Goal: Task Accomplishment & Management: Manage account settings

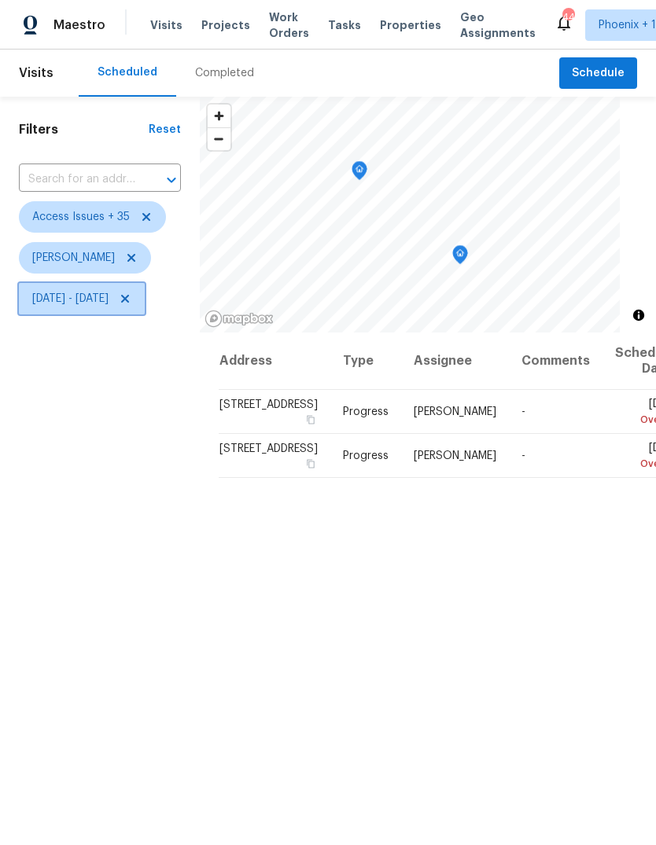
click at [108, 299] on span "[DATE] - [DATE]" at bounding box center [70, 299] width 76 height 16
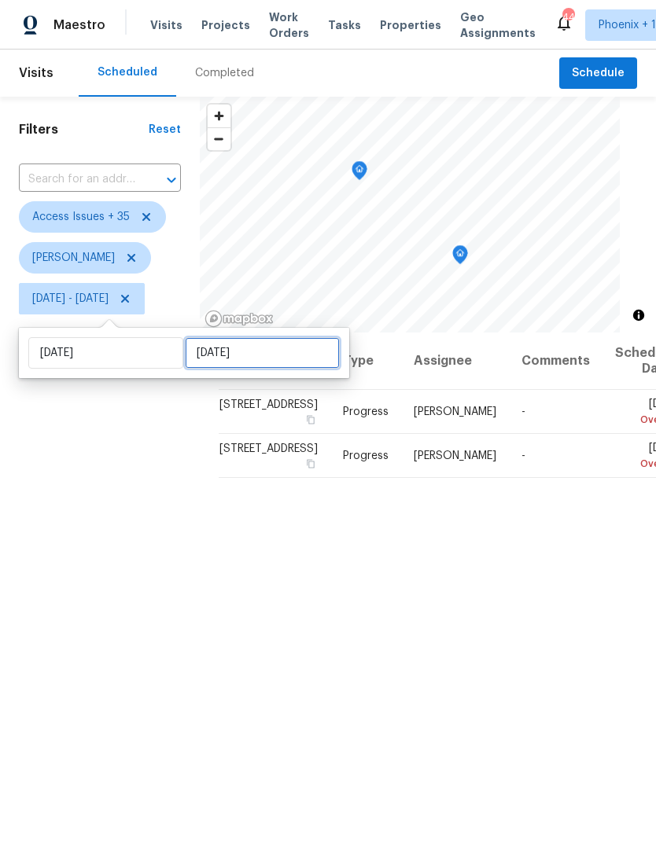
click at [280, 355] on input "[DATE]" at bounding box center [262, 352] width 155 height 31
select select "6"
select select "2025"
select select "7"
select select "2025"
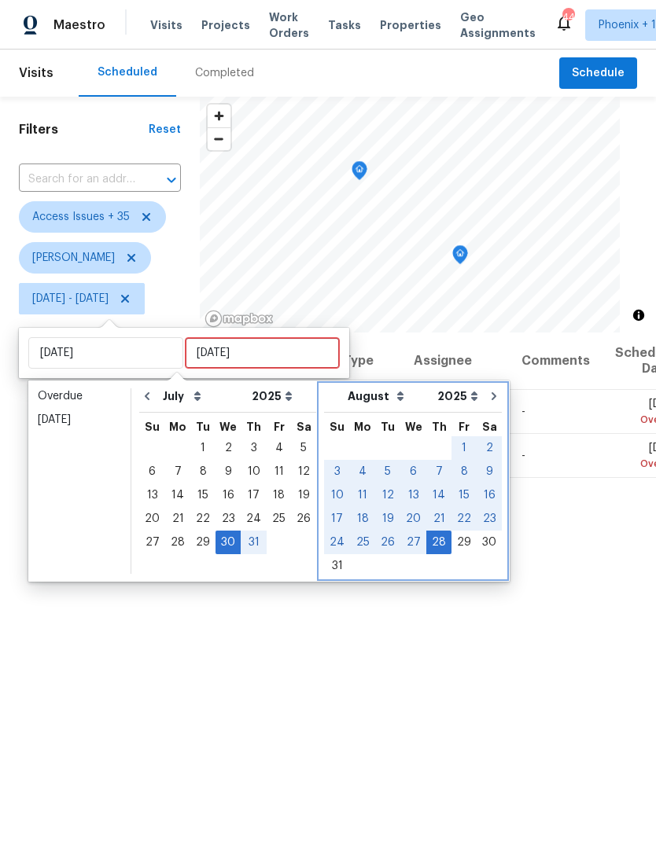
click at [487, 398] on icon "Go to next month" at bounding box center [493, 396] width 13 height 13
select select "7"
select select "8"
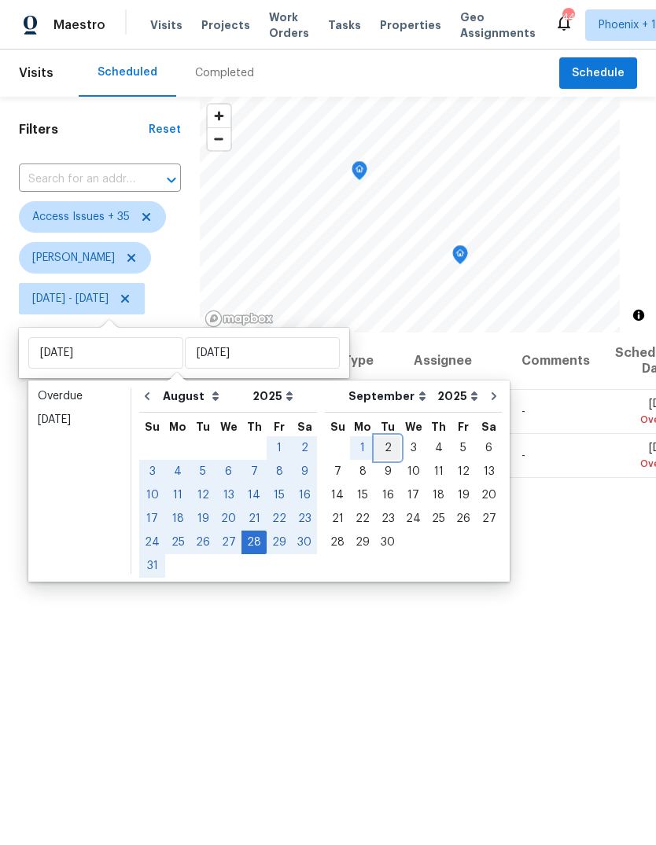
click at [375, 445] on div "2" at bounding box center [387, 448] width 25 height 22
type input "[DATE]"
select select "6"
select select "7"
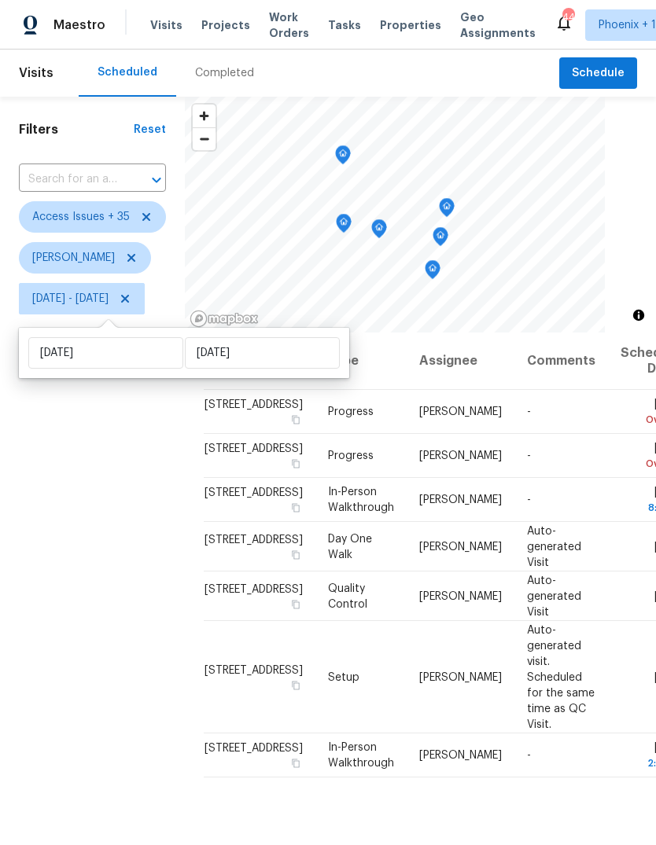
click at [86, 677] on div "Filters Reset ​ Access Issues + 35 [PERSON_NAME][DATE] - [DATE]" at bounding box center [92, 553] width 185 height 912
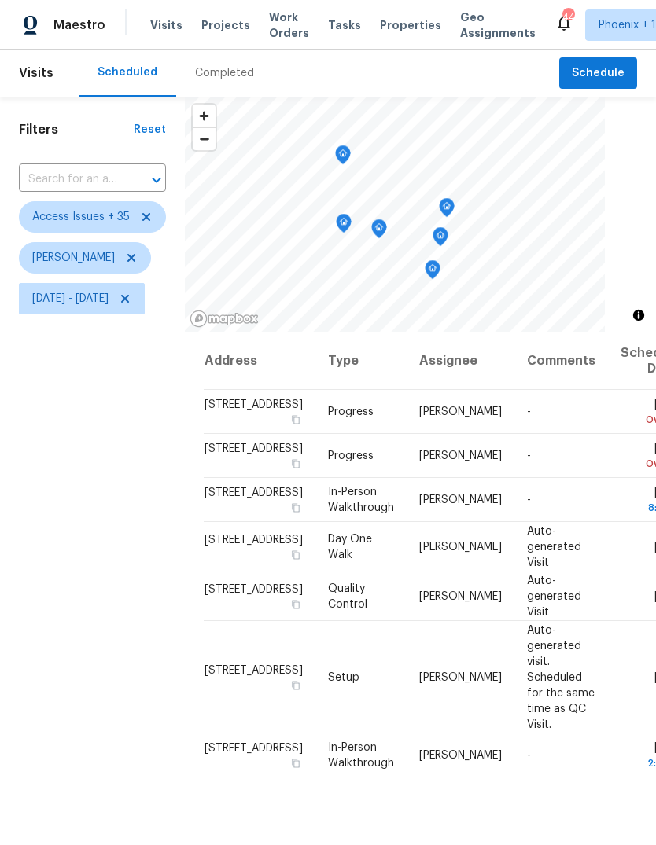
click at [344, 154] on icon "Map marker" at bounding box center [343, 155] width 2 height 2
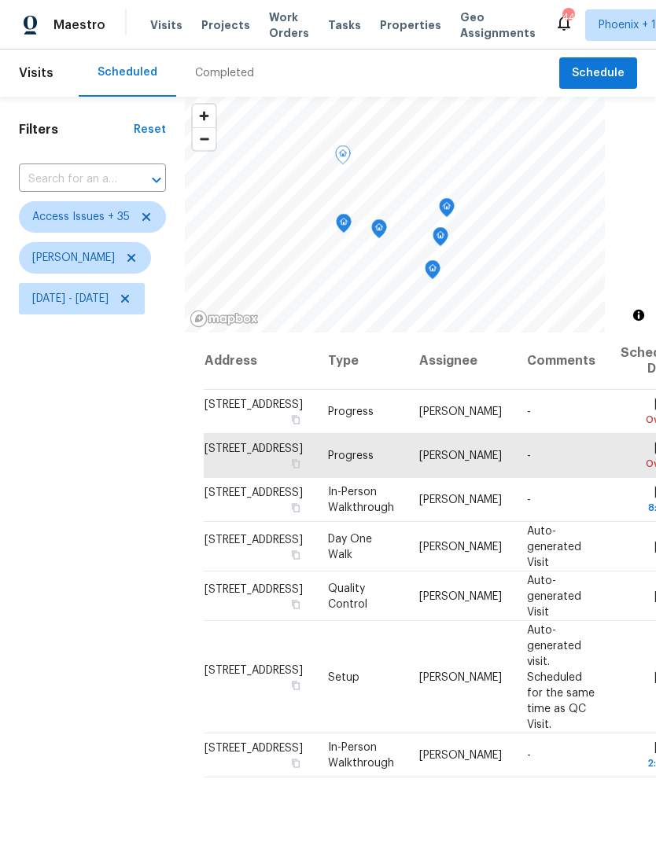
click at [351, 221] on icon "Map marker" at bounding box center [343, 224] width 14 height 18
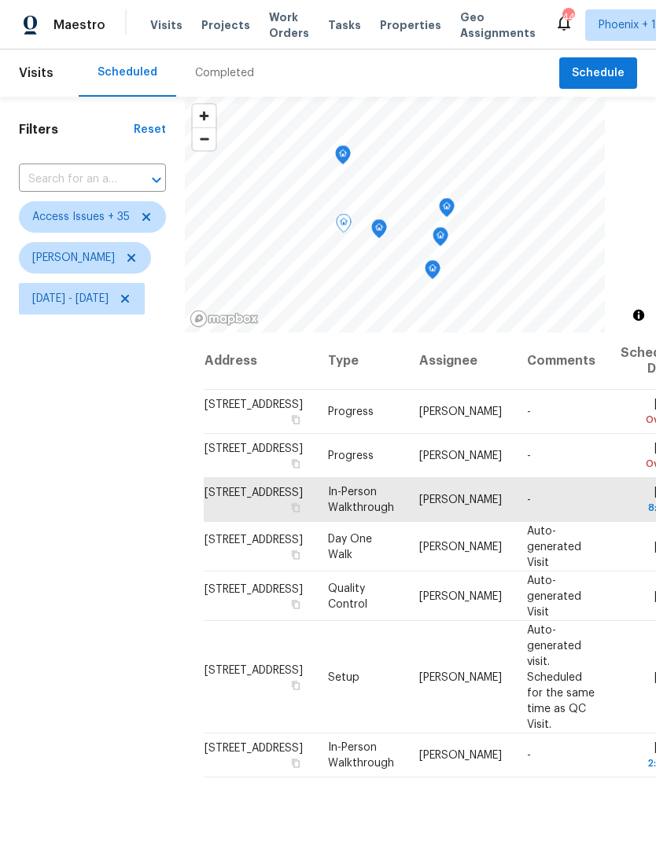
click at [386, 234] on icon "Map marker" at bounding box center [379, 229] width 14 height 18
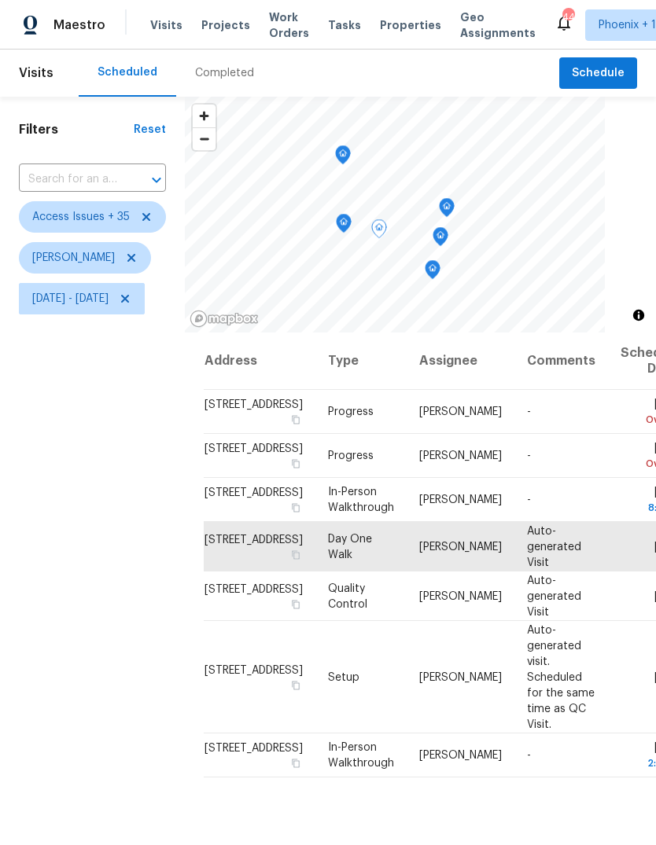
click at [439, 274] on icon "Map marker" at bounding box center [432, 270] width 14 height 18
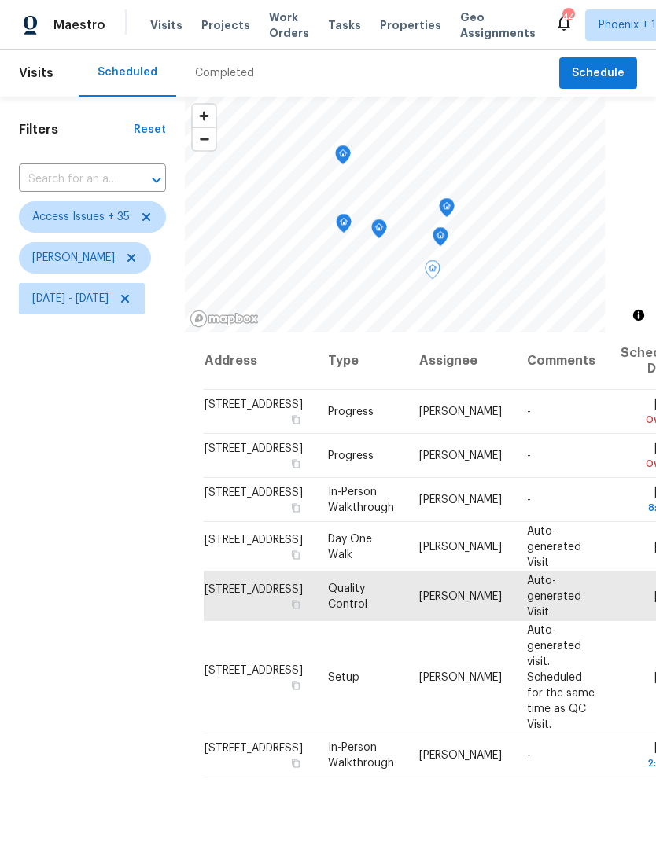
click at [447, 245] on icon "Map marker" at bounding box center [440, 237] width 14 height 18
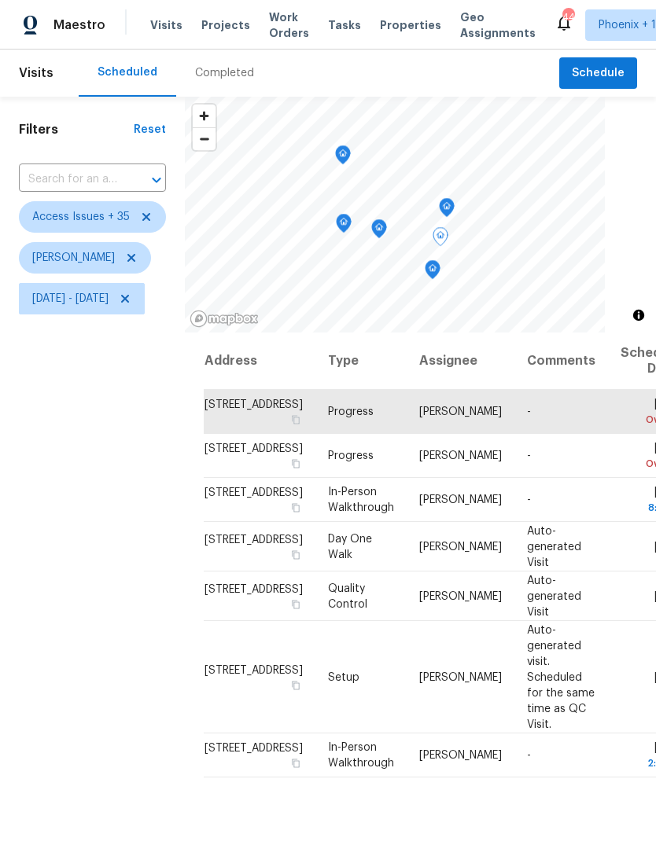
click at [454, 205] on icon "Map marker" at bounding box center [446, 208] width 14 height 18
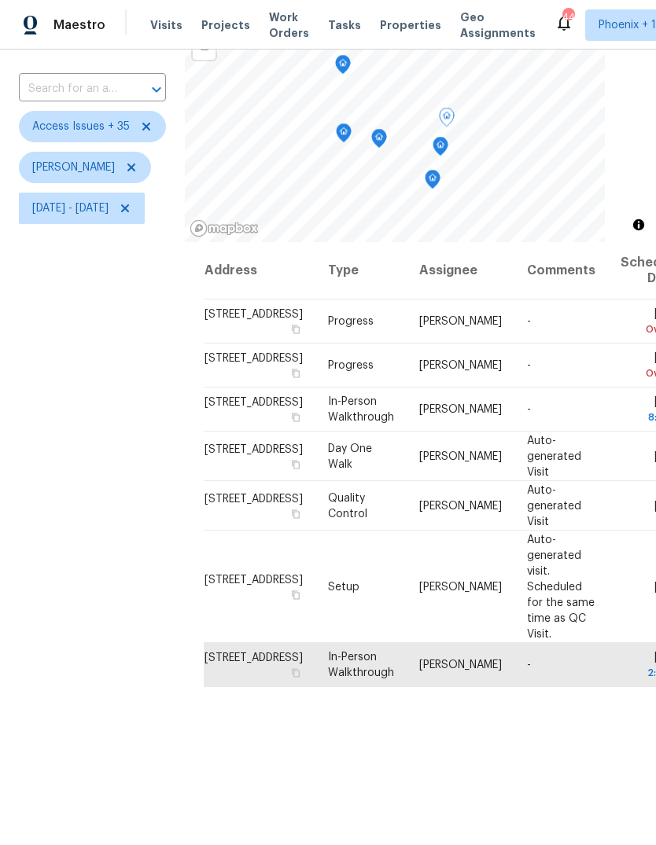
scroll to position [22, 0]
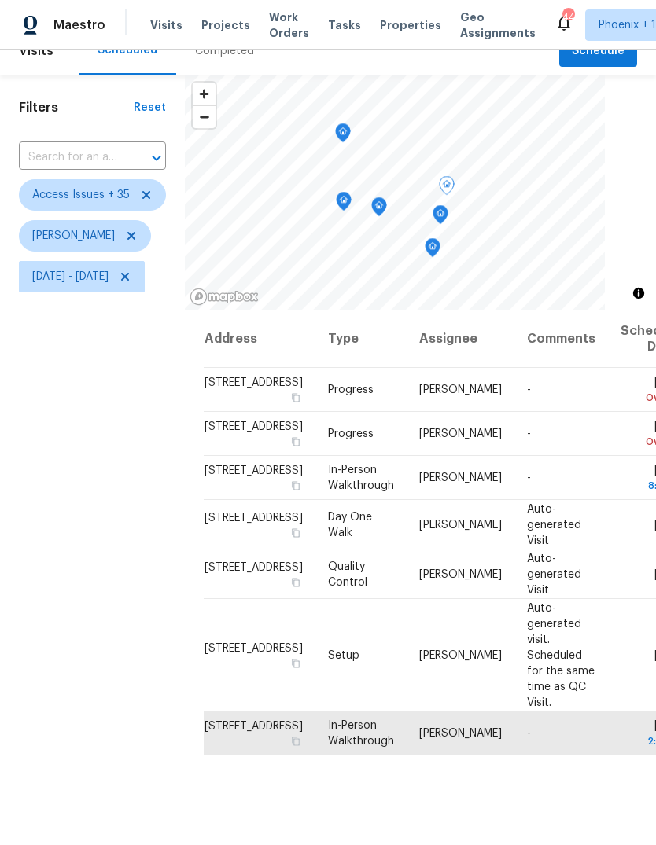
click at [350, 138] on icon "Map marker" at bounding box center [343, 133] width 14 height 18
